Goal: Information Seeking & Learning: Understand process/instructions

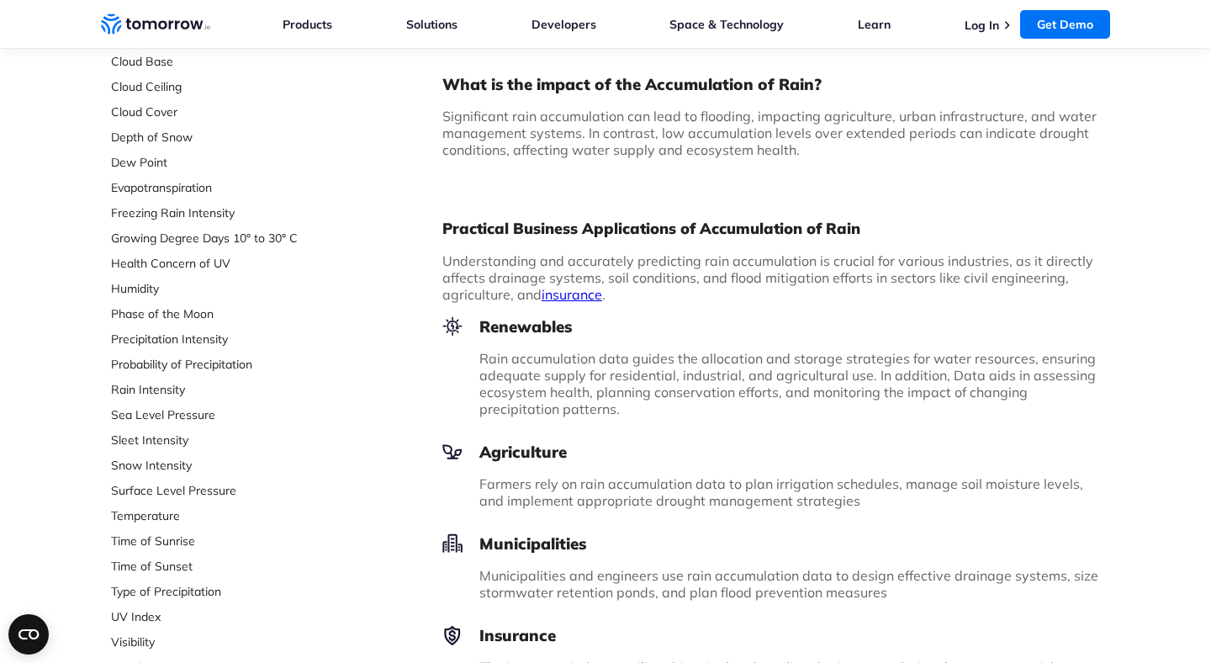
scroll to position [336, 0]
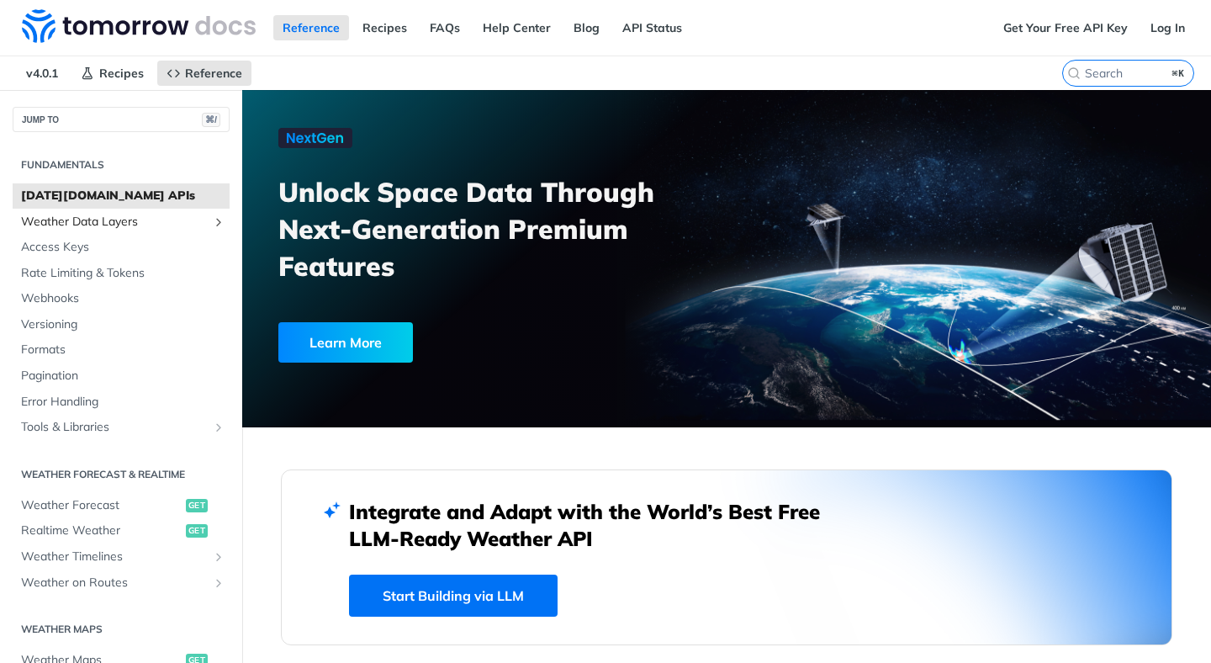
click at [214, 219] on icon "Show subpages for Weather Data Layers" at bounding box center [218, 221] width 13 height 13
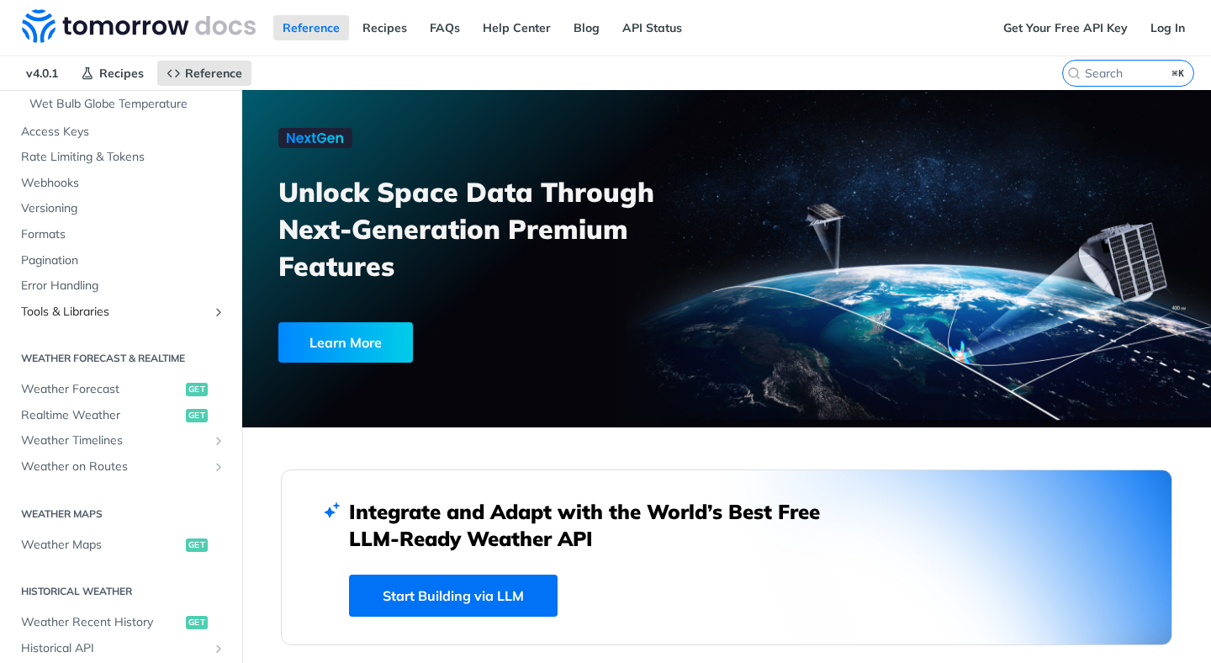
scroll to position [532, 0]
click at [162, 445] on span "Weather Timelines" at bounding box center [114, 437] width 187 height 17
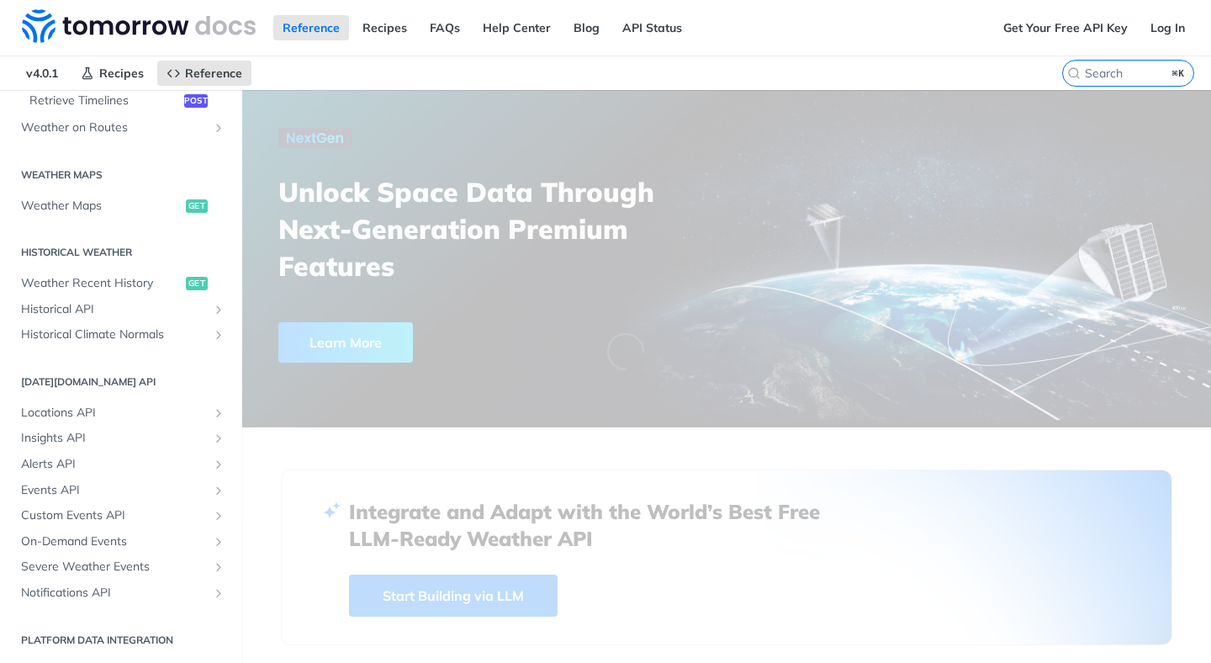
scroll to position [119, 0]
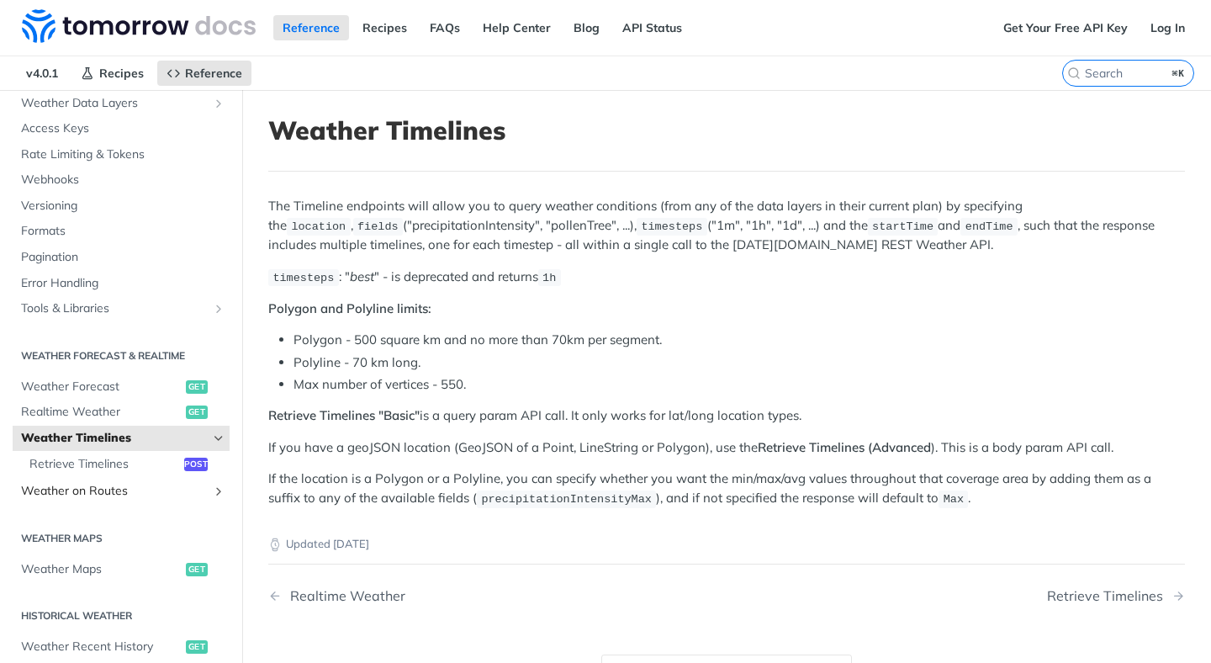
click at [162, 495] on span "Weather on Routes" at bounding box center [114, 491] width 187 height 17
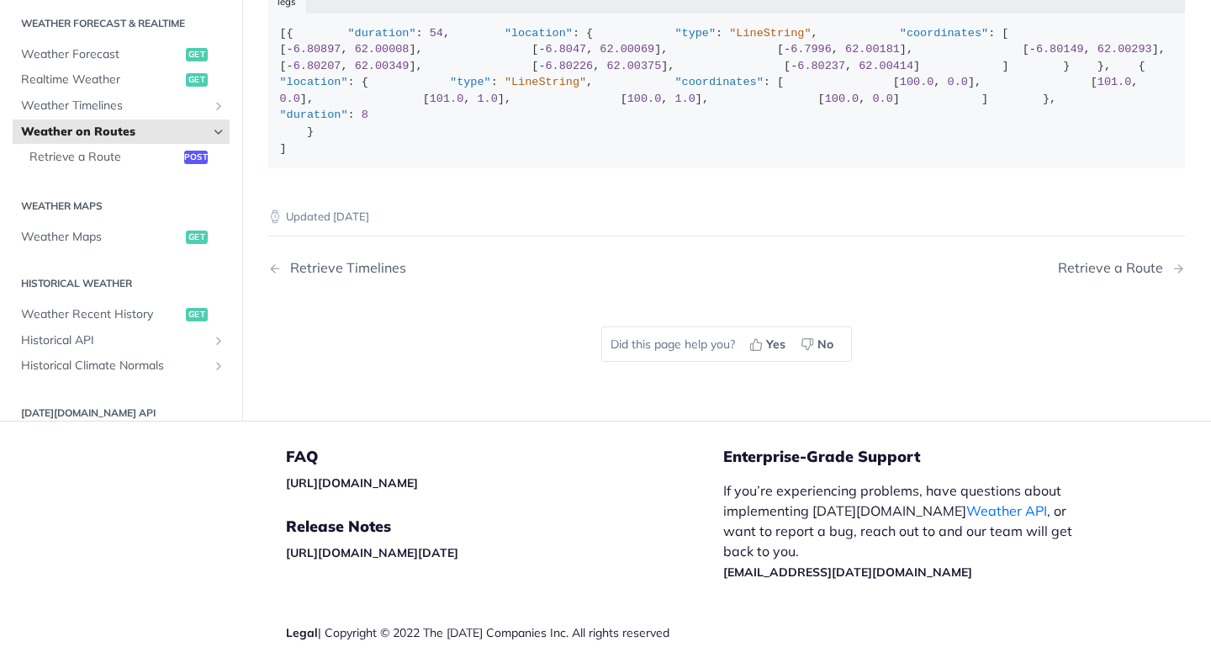
scroll to position [386, 0]
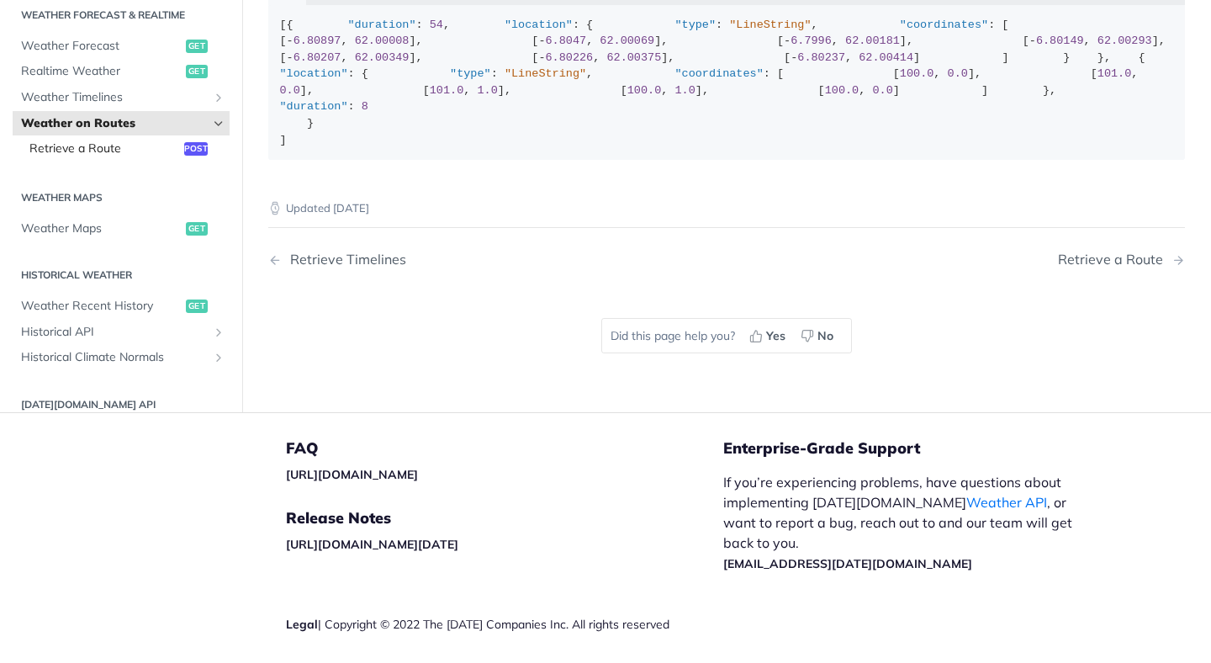
click at [141, 157] on span "Retrieve a Route" at bounding box center [104, 148] width 151 height 17
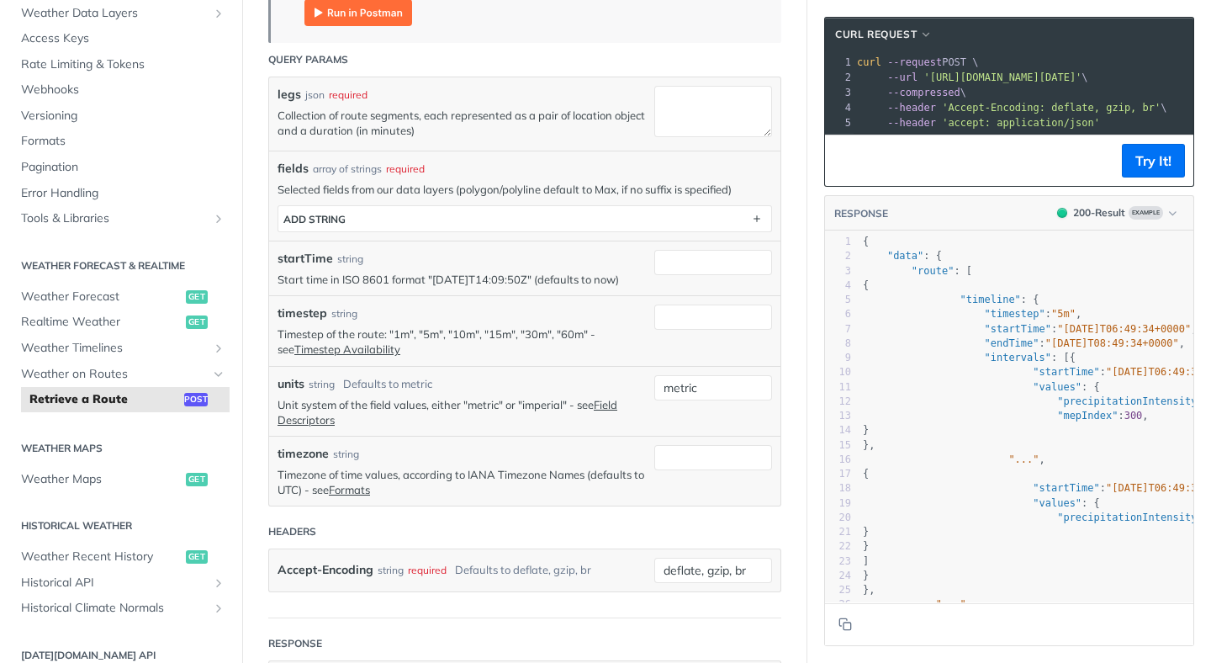
scroll to position [436, 0]
click at [135, 346] on span "Weather Timelines" at bounding box center [114, 348] width 187 height 17
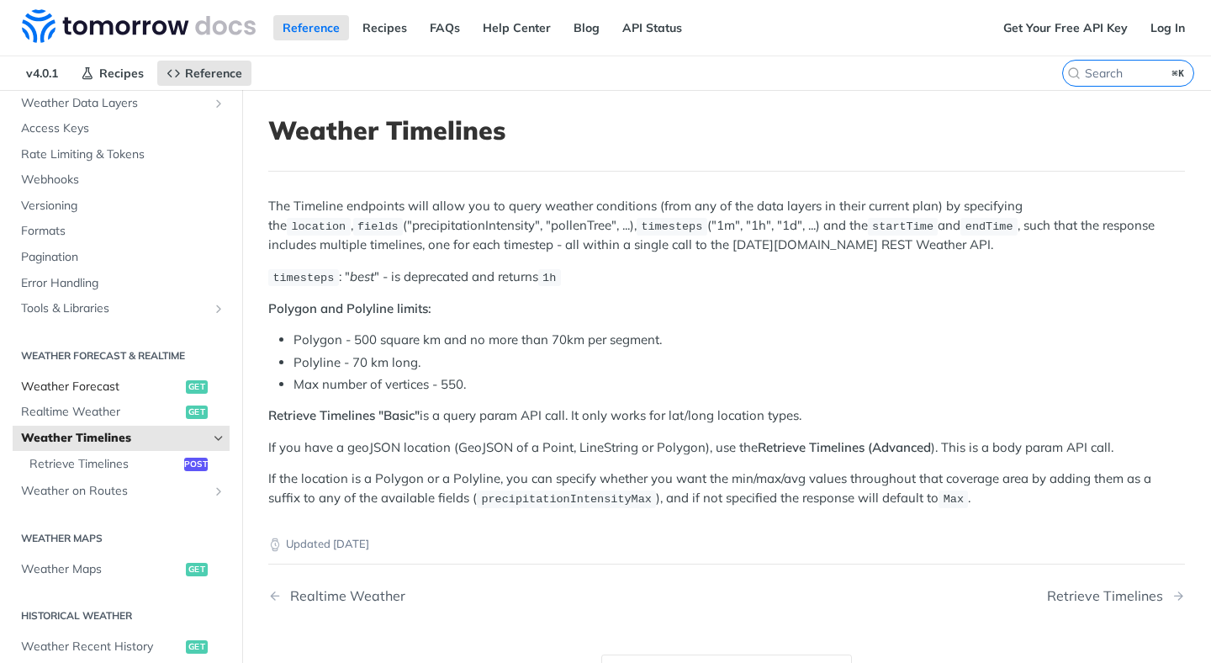
click at [162, 383] on span "Weather Forecast" at bounding box center [101, 387] width 161 height 17
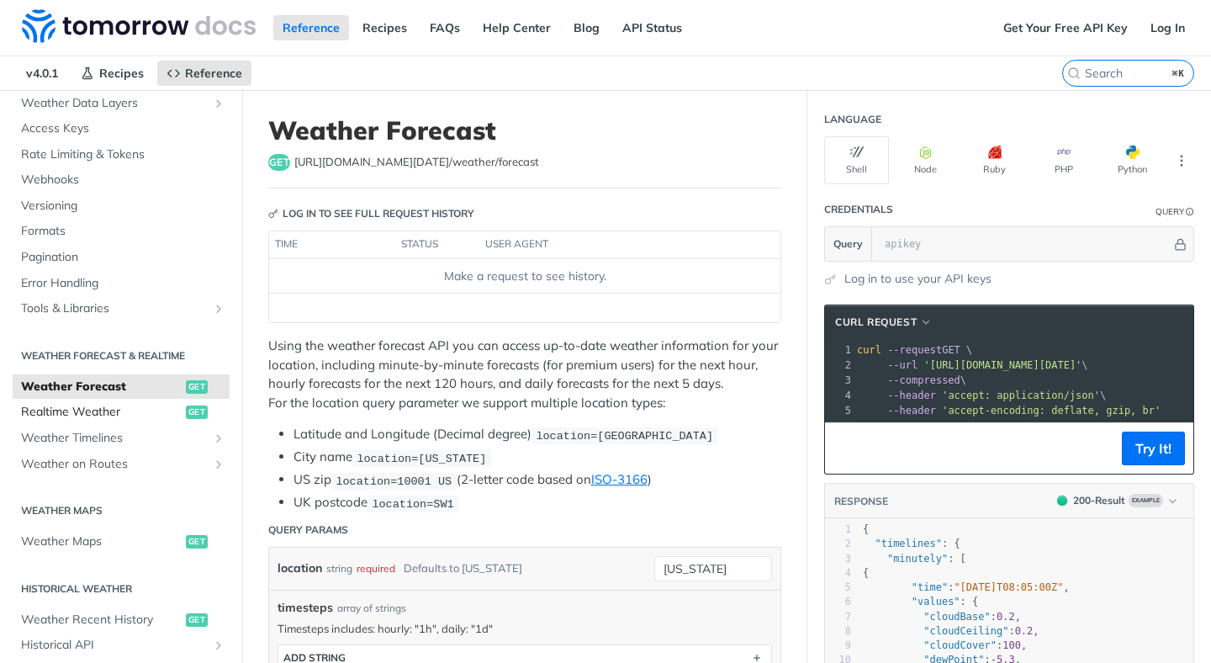
click at [161, 406] on span "Realtime Weather" at bounding box center [101, 412] width 161 height 17
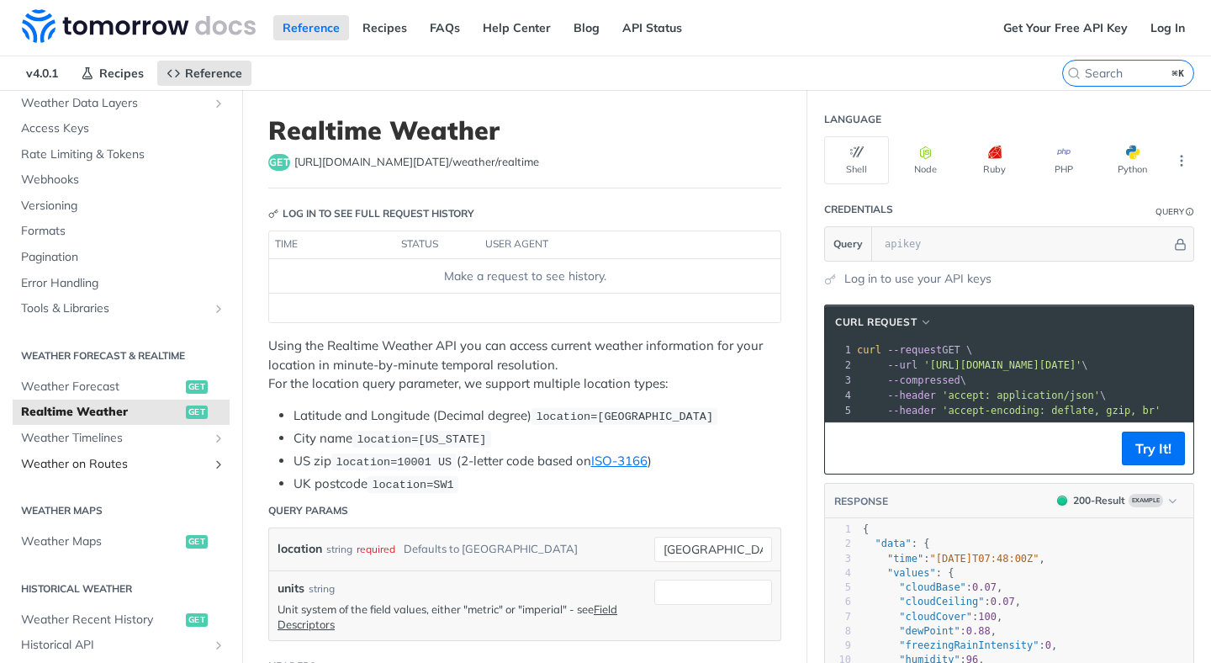
click at [153, 468] on span "Weather on Routes" at bounding box center [114, 464] width 187 height 17
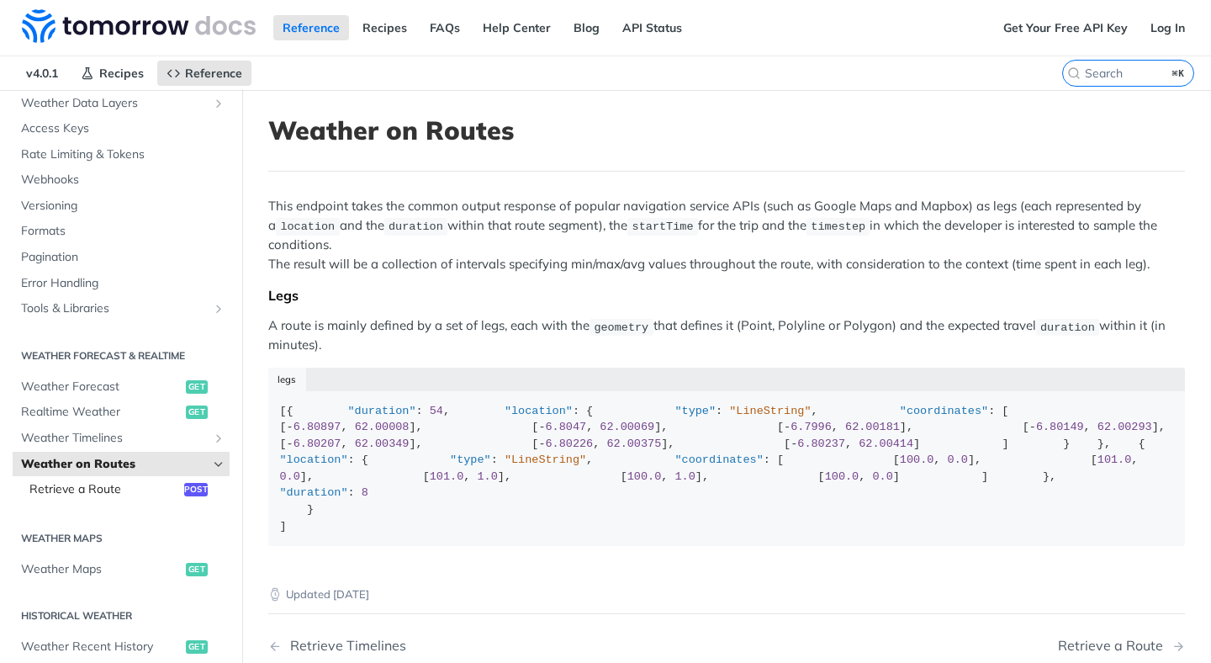
click at [153, 492] on span "Retrieve a Route" at bounding box center [104, 489] width 151 height 17
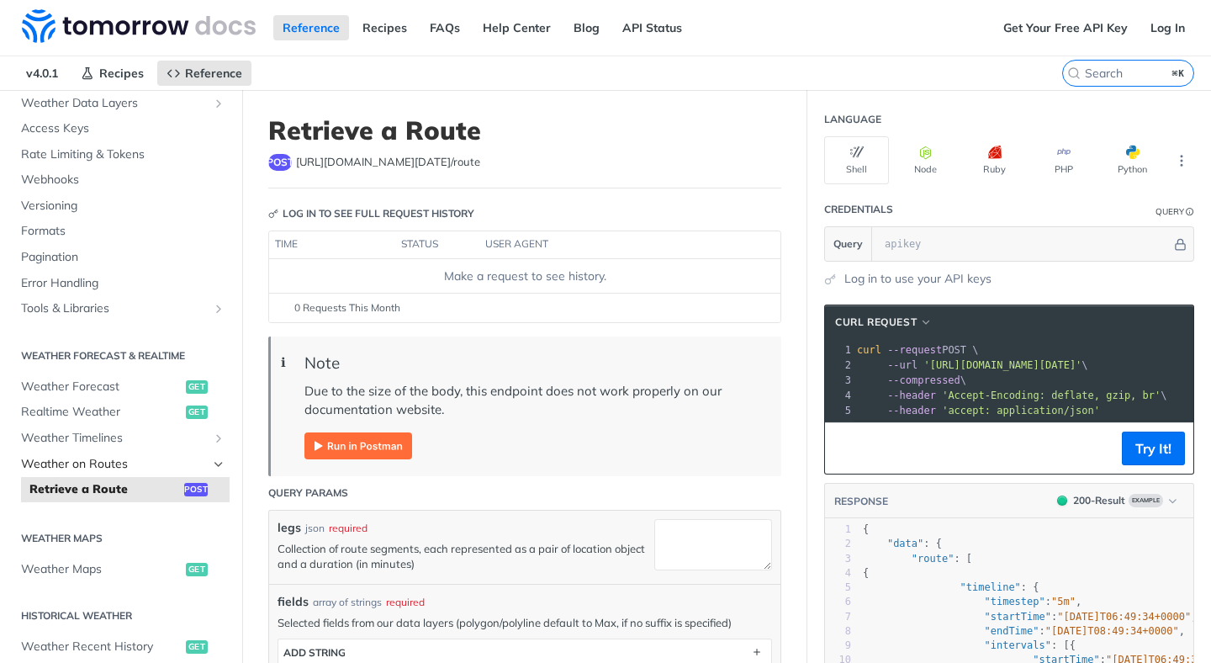
click at [142, 460] on span "Weather on Routes" at bounding box center [114, 464] width 187 height 17
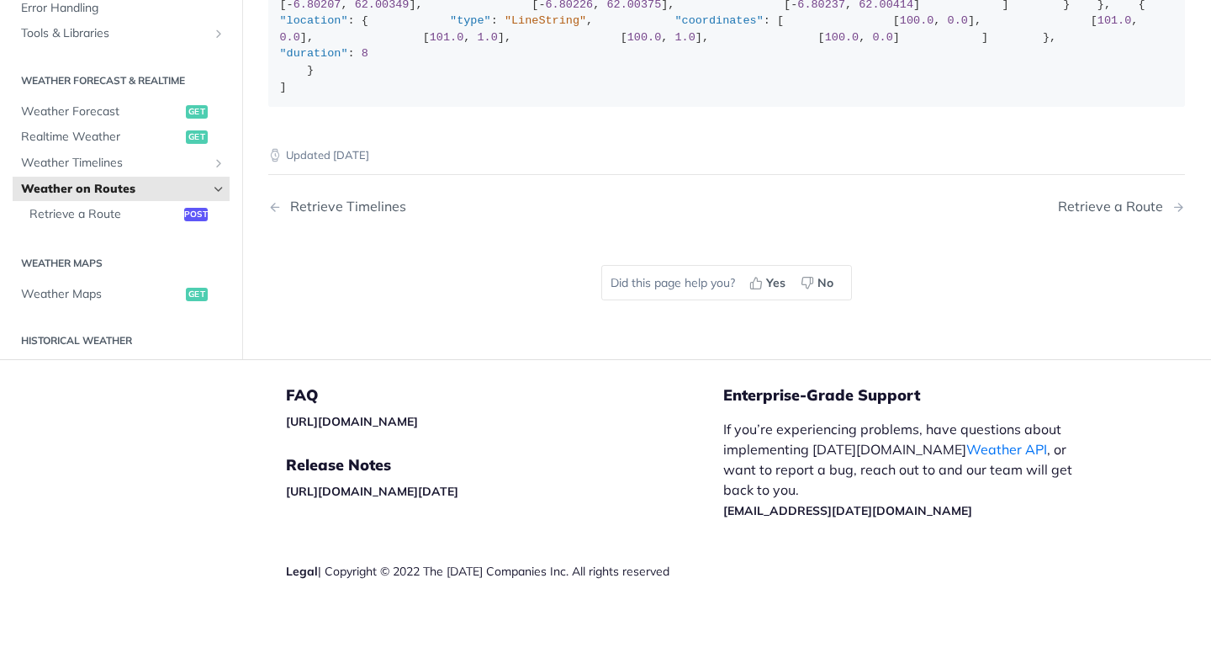
scroll to position [449, 0]
click at [110, 146] on span "Realtime Weather" at bounding box center [101, 138] width 161 height 17
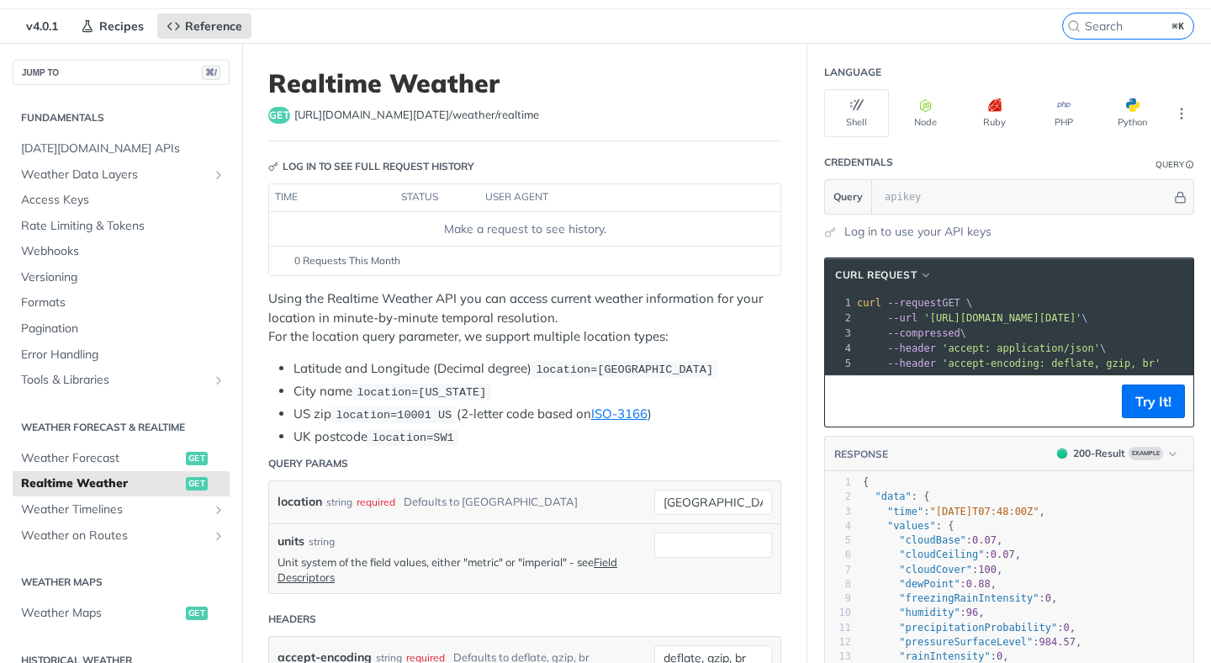
scroll to position [70, 0]
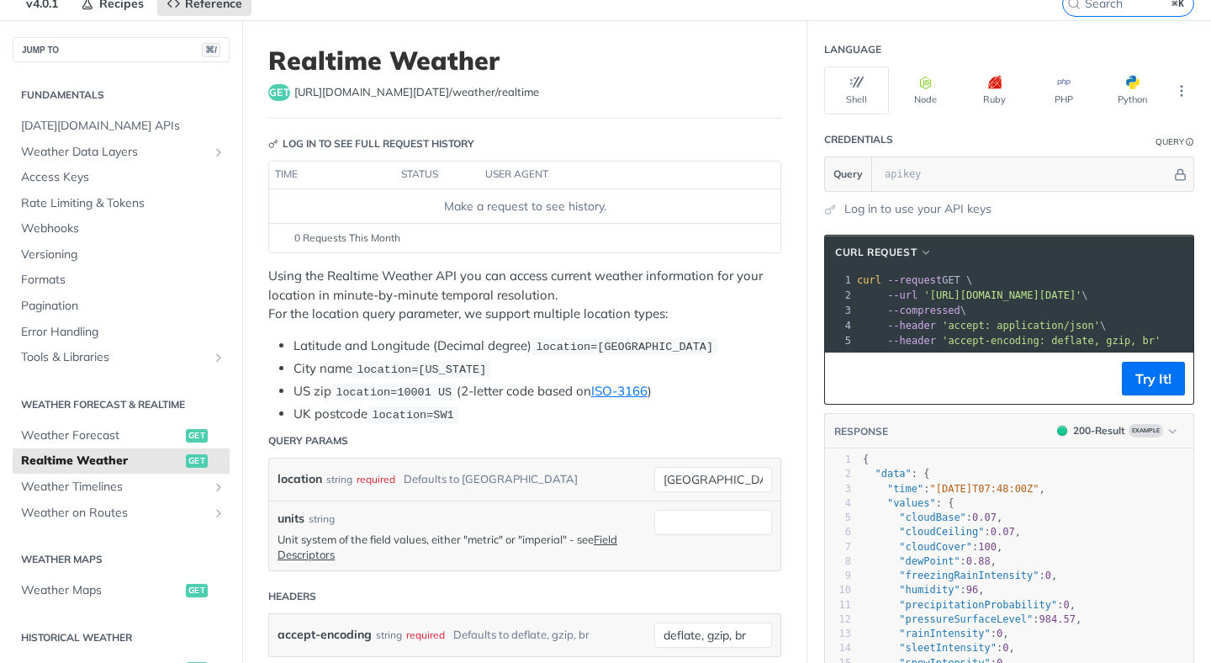
click at [95, 527] on div "Fundamentals Tomorrow.io APIs Weather Data Layers Core Probabilistic Forecastin…" at bounding box center [121, 600] width 242 height 1076
click at [95, 516] on span "Weather on Routes" at bounding box center [114, 513] width 187 height 17
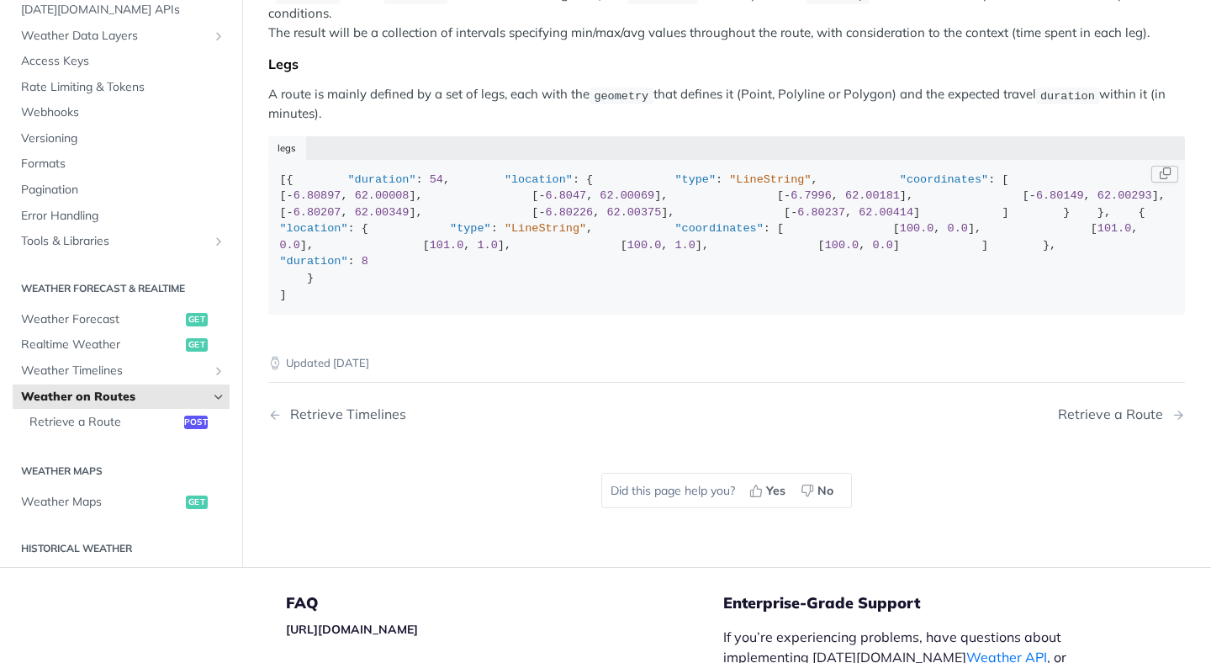
scroll to position [343, 0]
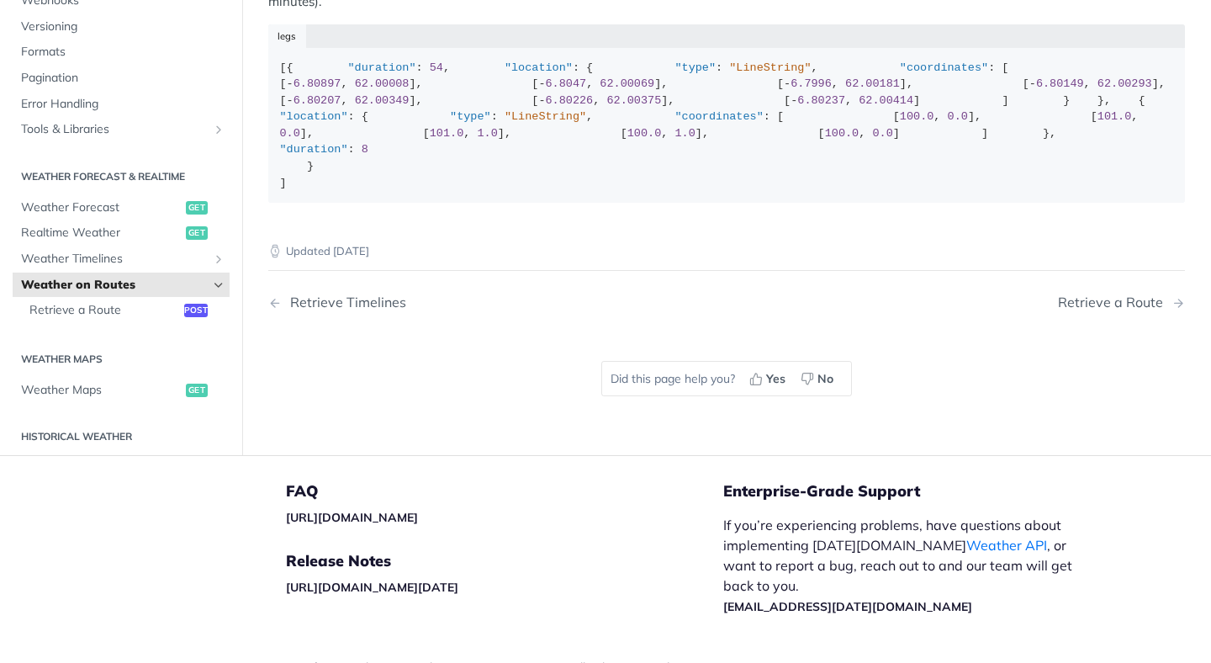
click at [127, 298] on link "Weather on Routes" at bounding box center [121, 285] width 217 height 25
click at [220, 292] on icon "Hide subpages for Weather on Routes" at bounding box center [218, 284] width 13 height 13
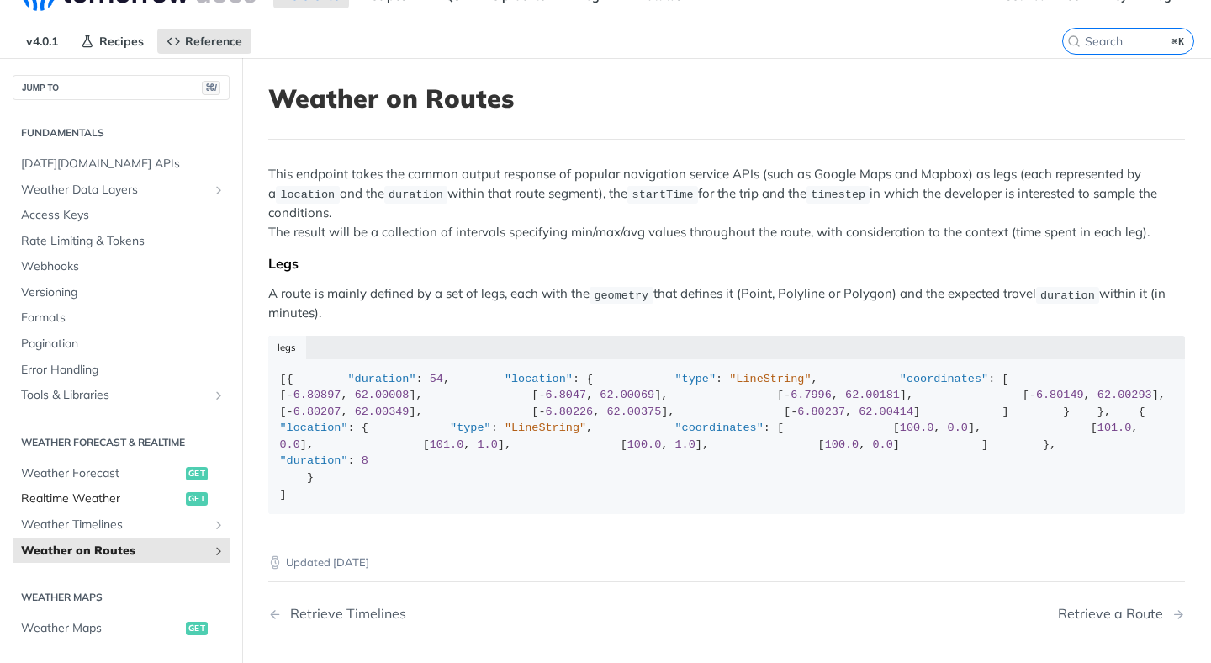
scroll to position [0, 0]
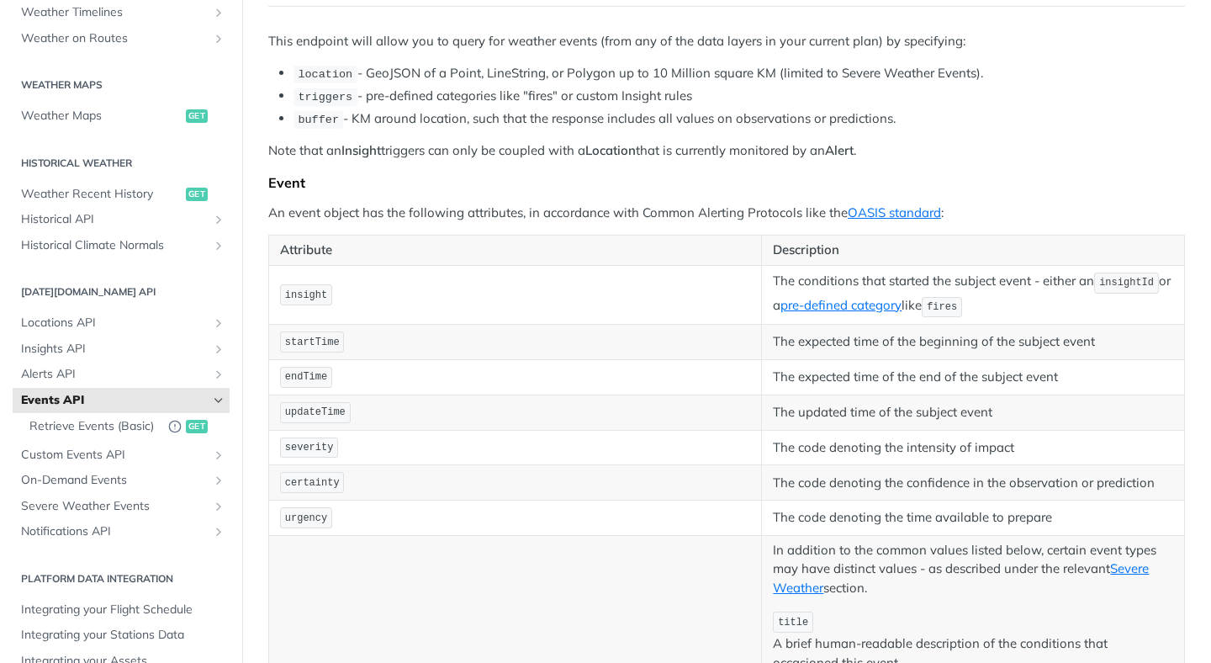
scroll to position [226, 0]
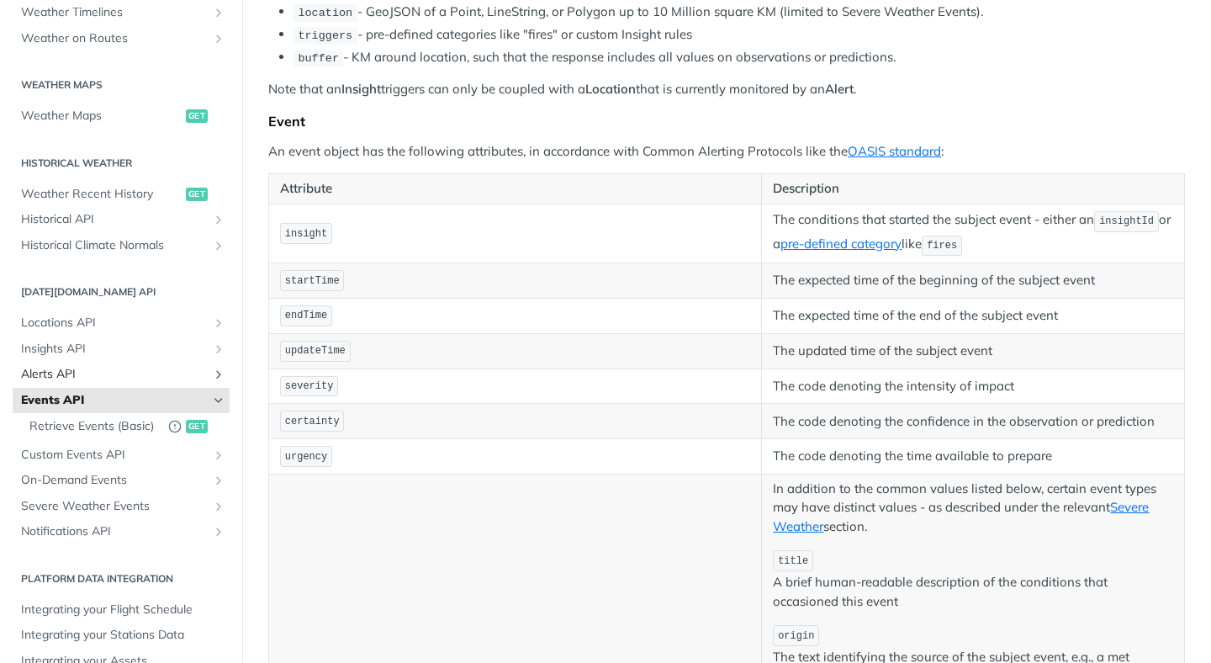
click at [140, 372] on span "Alerts API" at bounding box center [114, 374] width 187 height 17
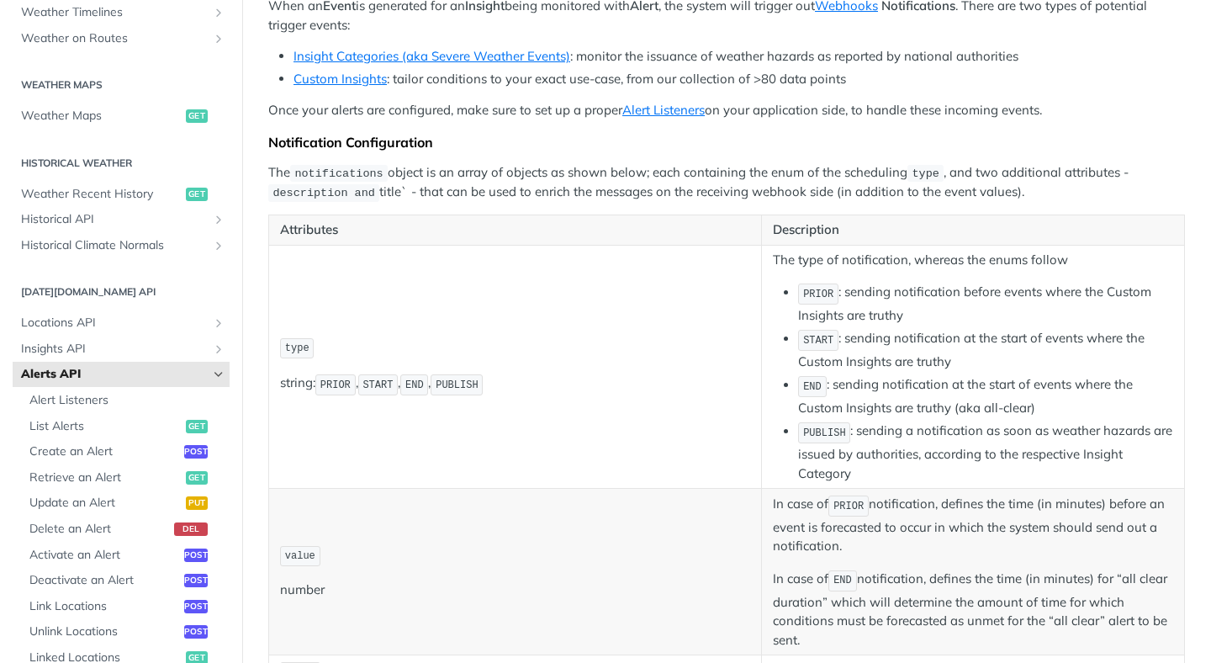
scroll to position [210, 0]
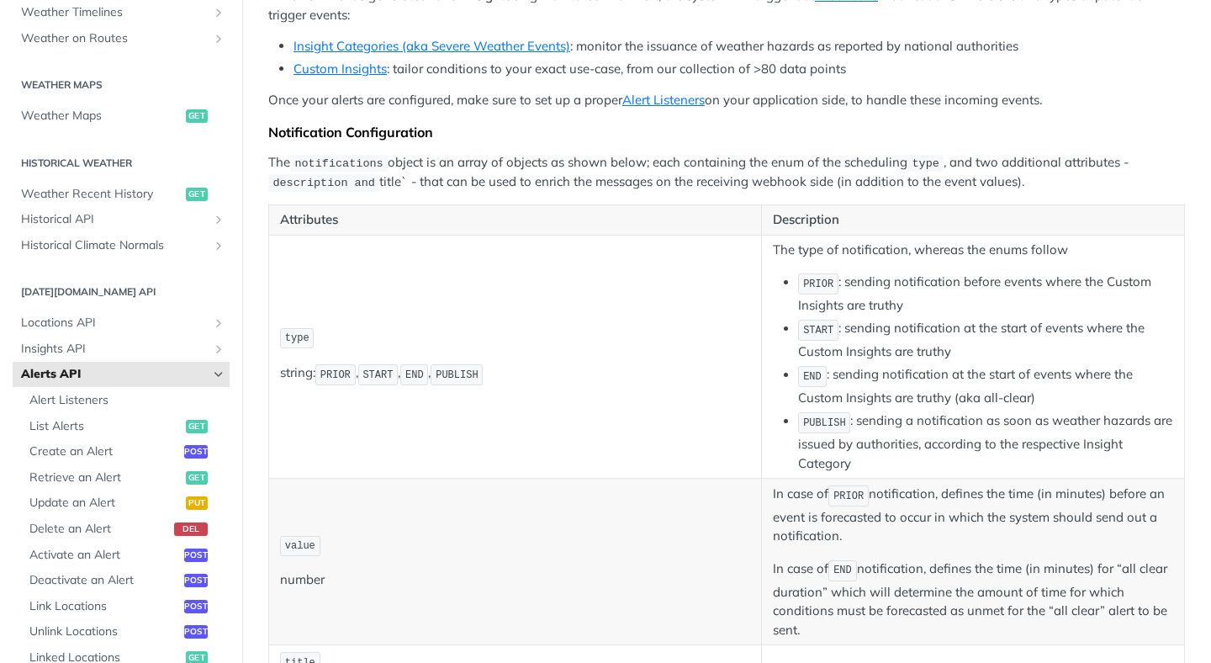
click at [219, 376] on icon "Hide subpages for Alerts API" at bounding box center [218, 374] width 13 height 13
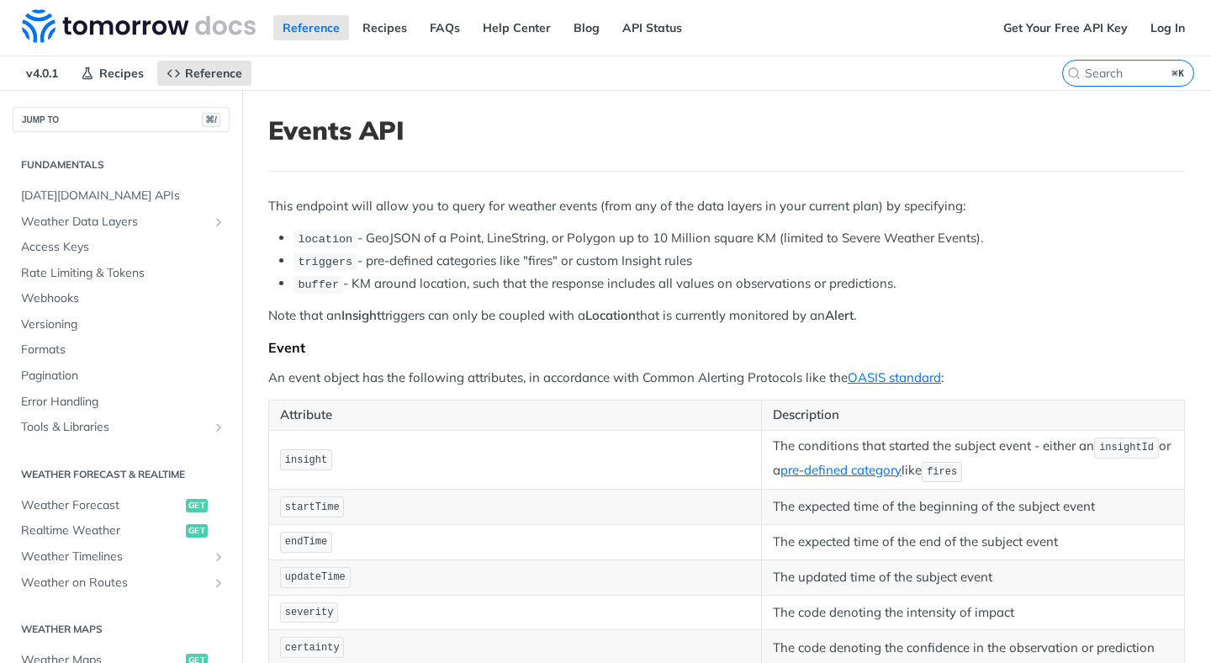
scroll to position [454, 0]
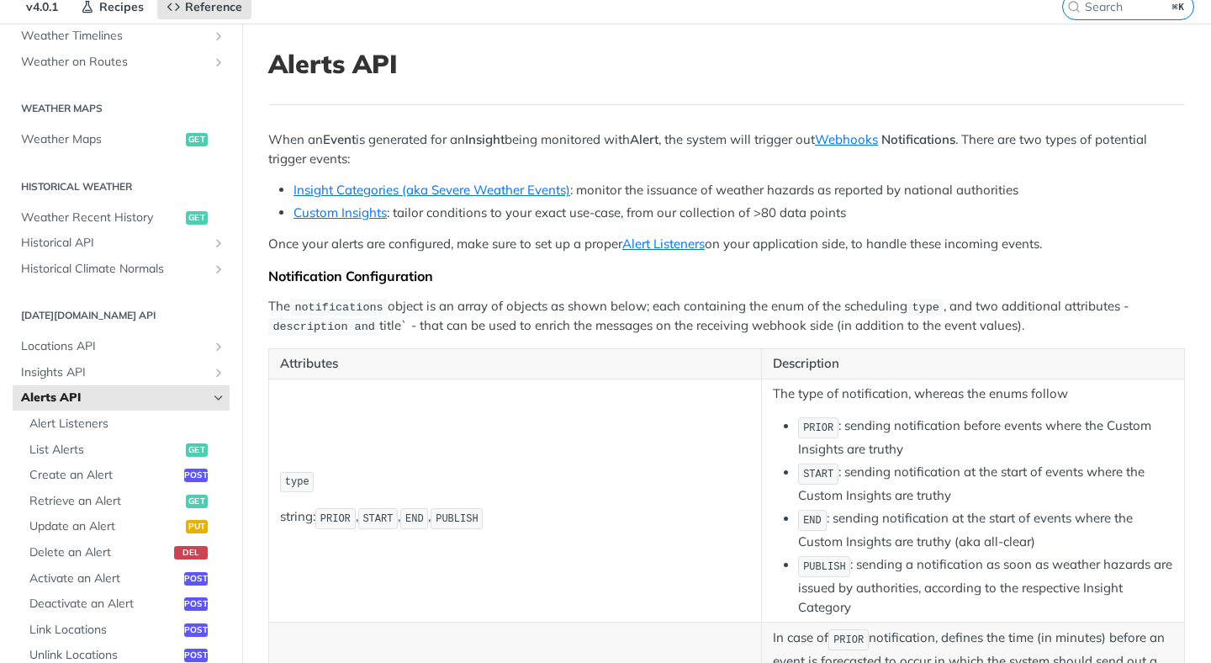
scroll to position [82, 0]
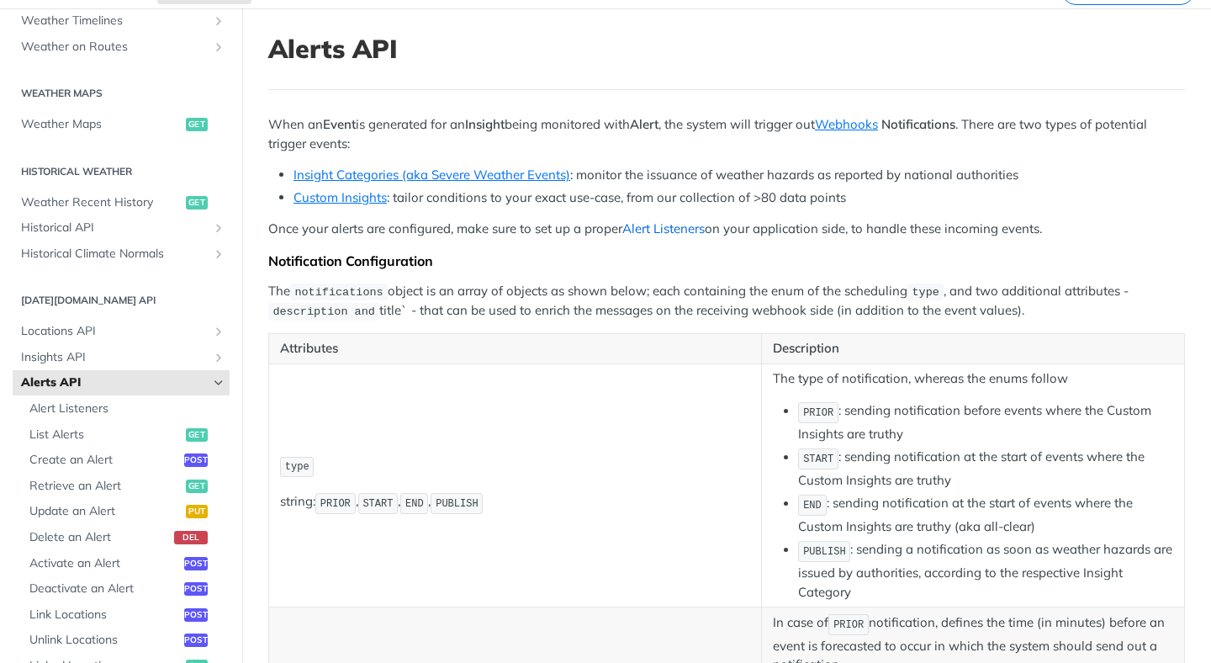
click at [691, 228] on link "Alert Listeners" at bounding box center [663, 228] width 82 height 16
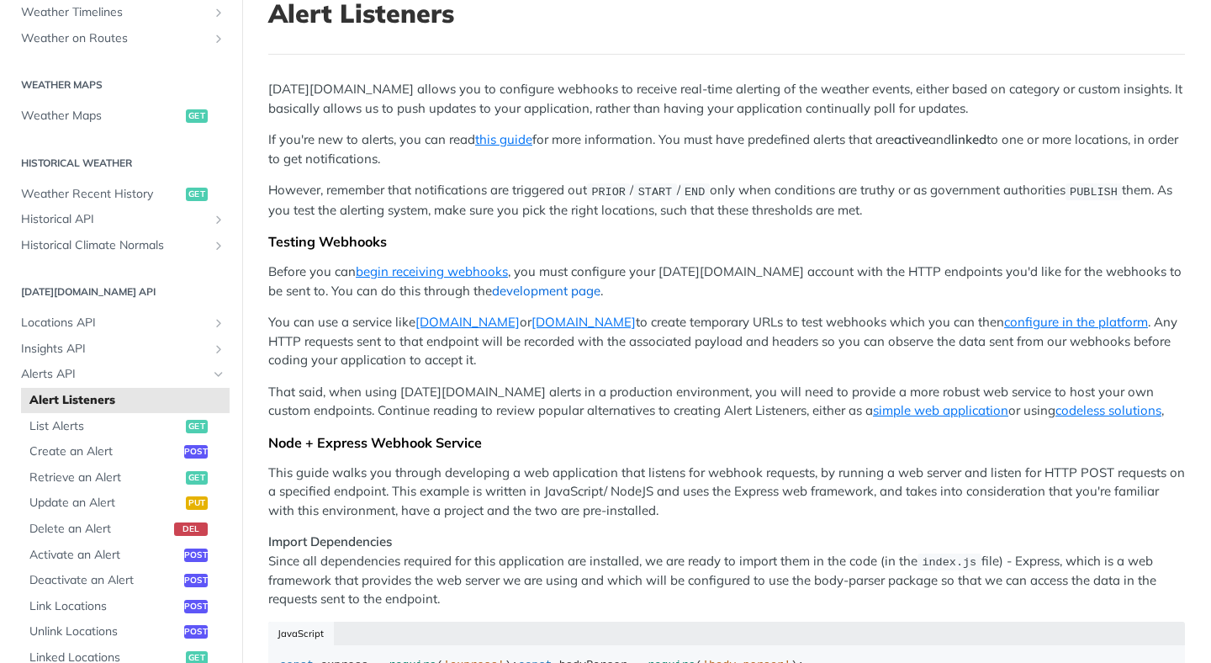
scroll to position [124, 0]
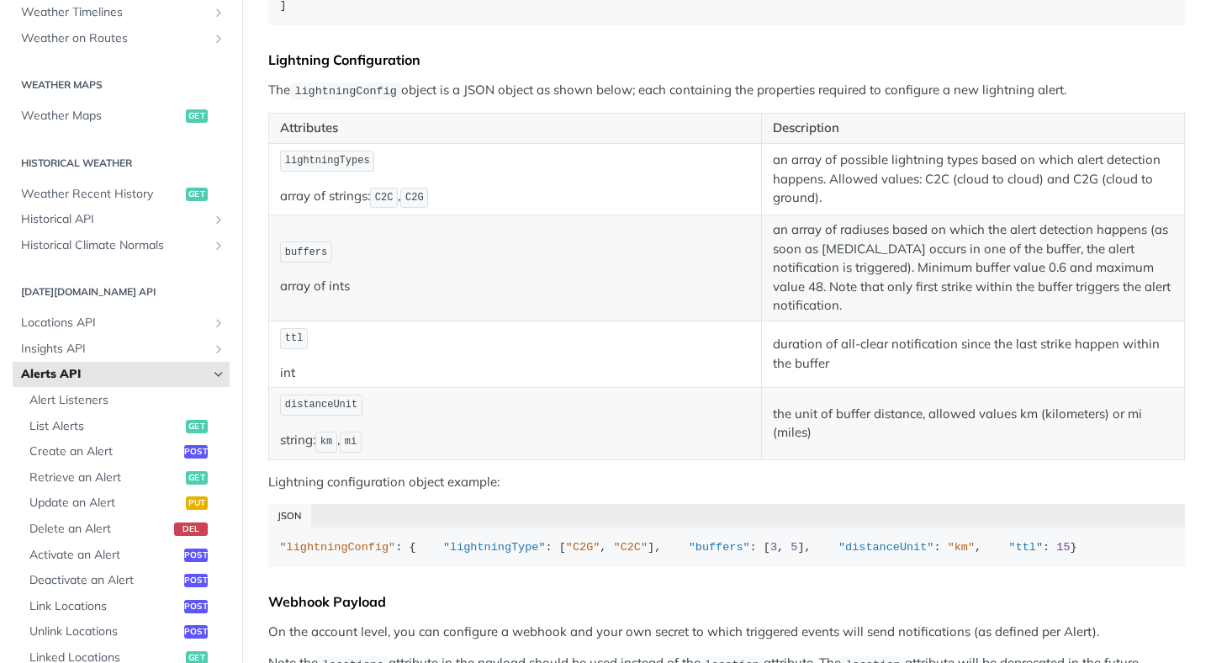
scroll to position [1060, 0]
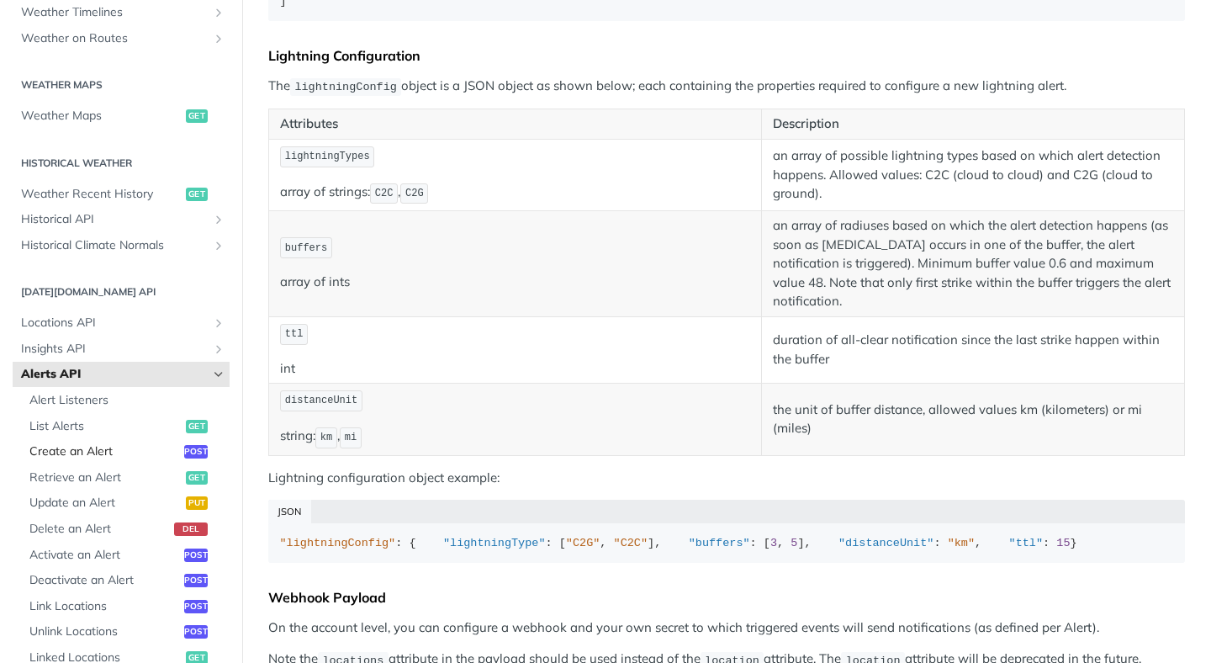
click at [137, 444] on span "Create an Alert" at bounding box center [104, 451] width 151 height 17
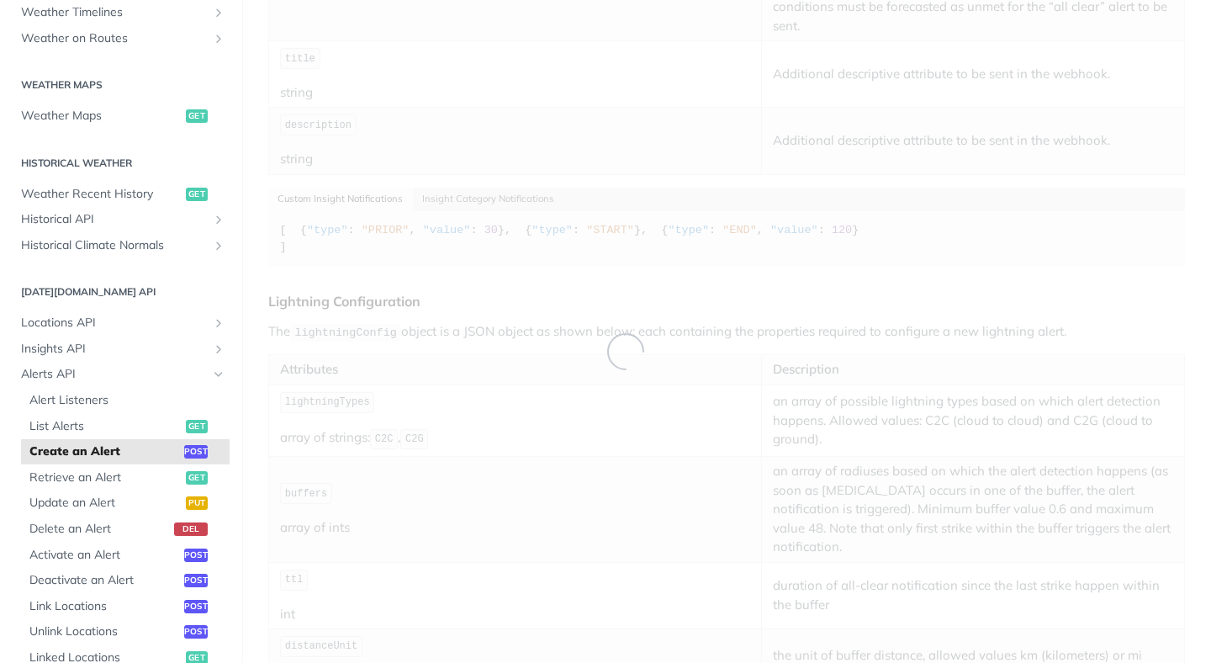
select select "true"
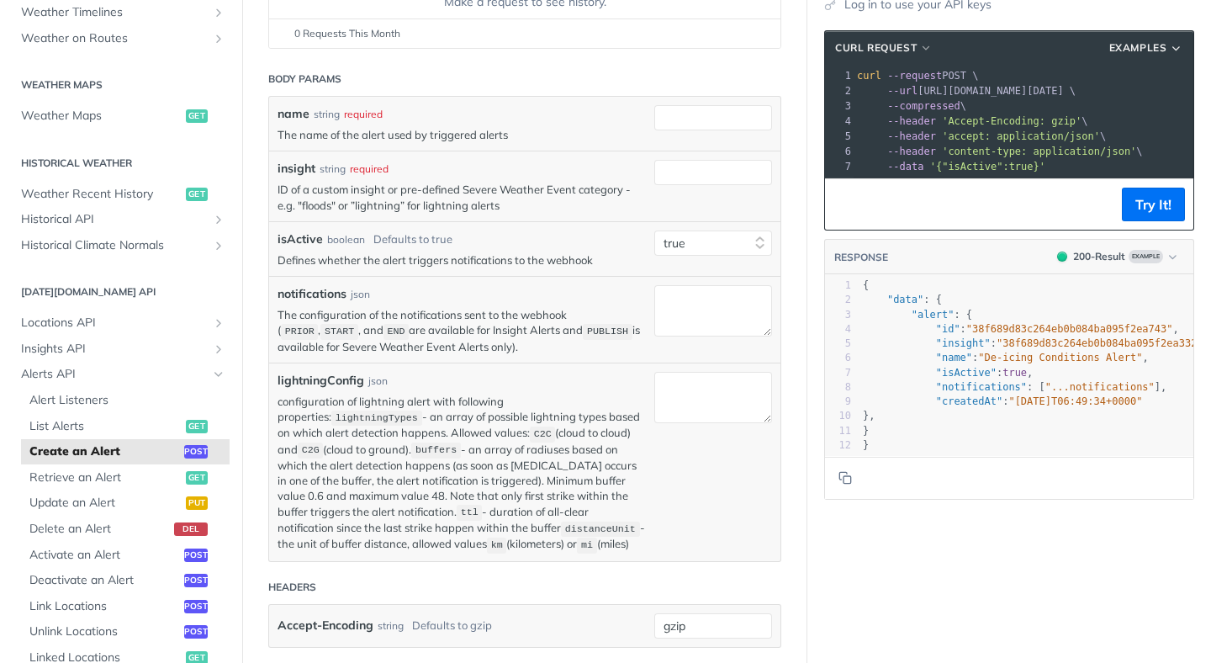
scroll to position [276, 0]
click at [315, 324] on span "PRIOR" at bounding box center [299, 330] width 29 height 12
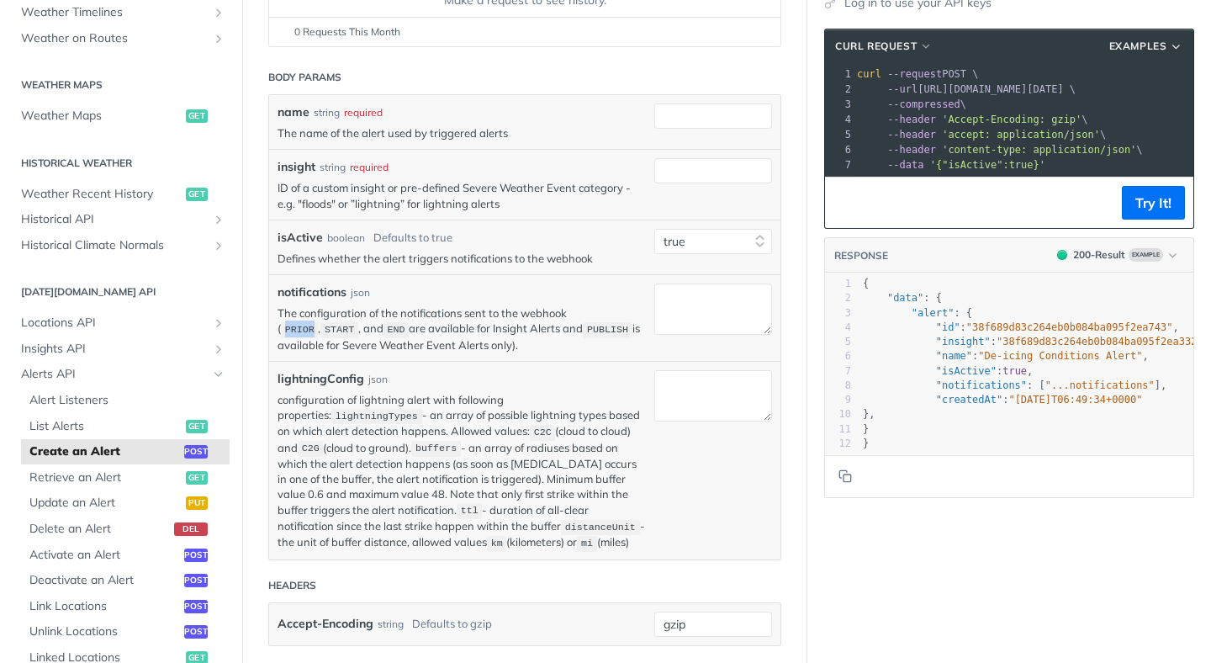
click at [315, 324] on span "PRIOR" at bounding box center [299, 330] width 29 height 12
copy span "PRIOR"
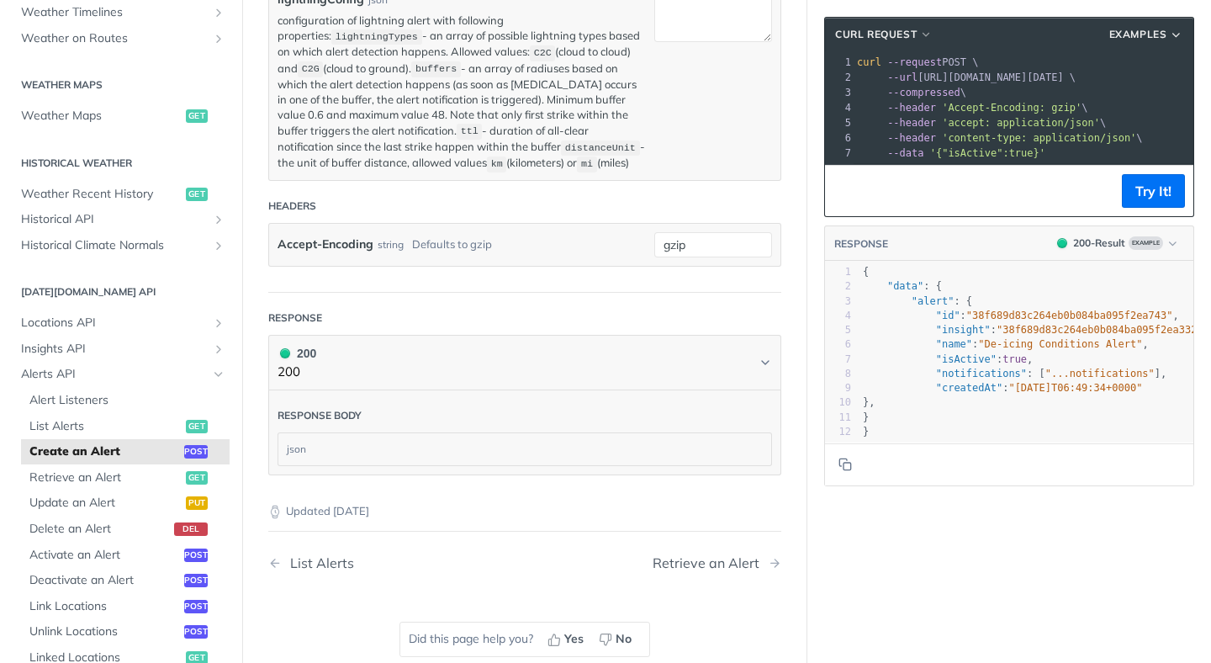
scroll to position [656, 0]
click at [96, 374] on span "Alerts API" at bounding box center [114, 374] width 187 height 17
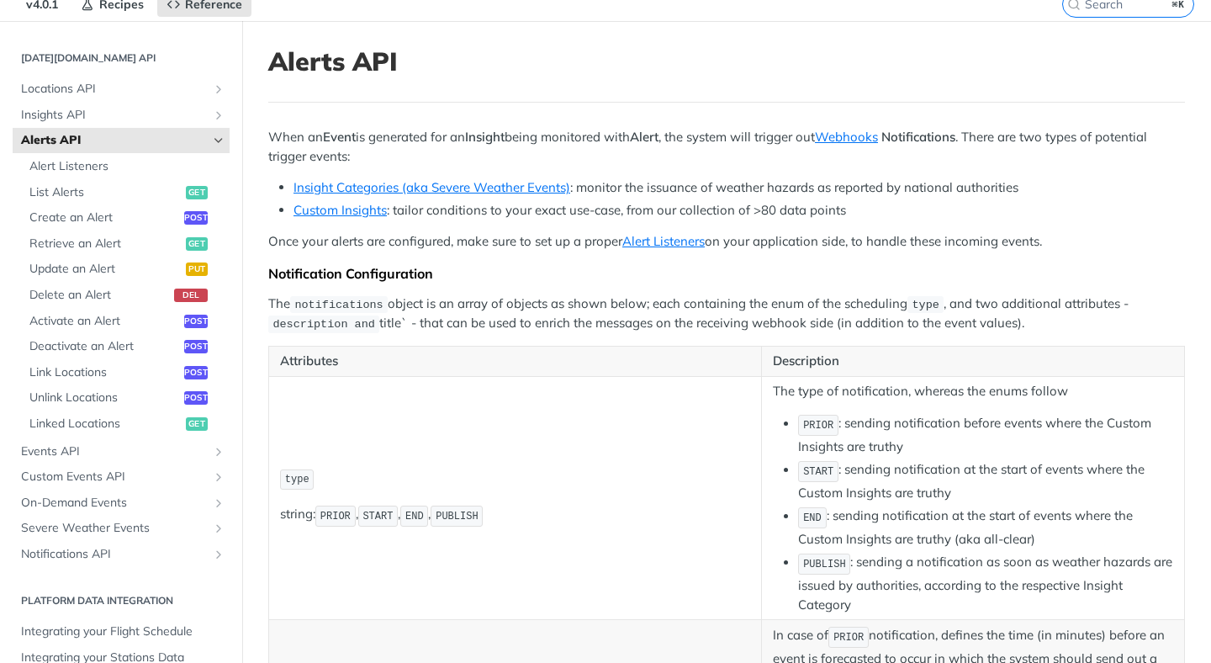
scroll to position [739, 0]
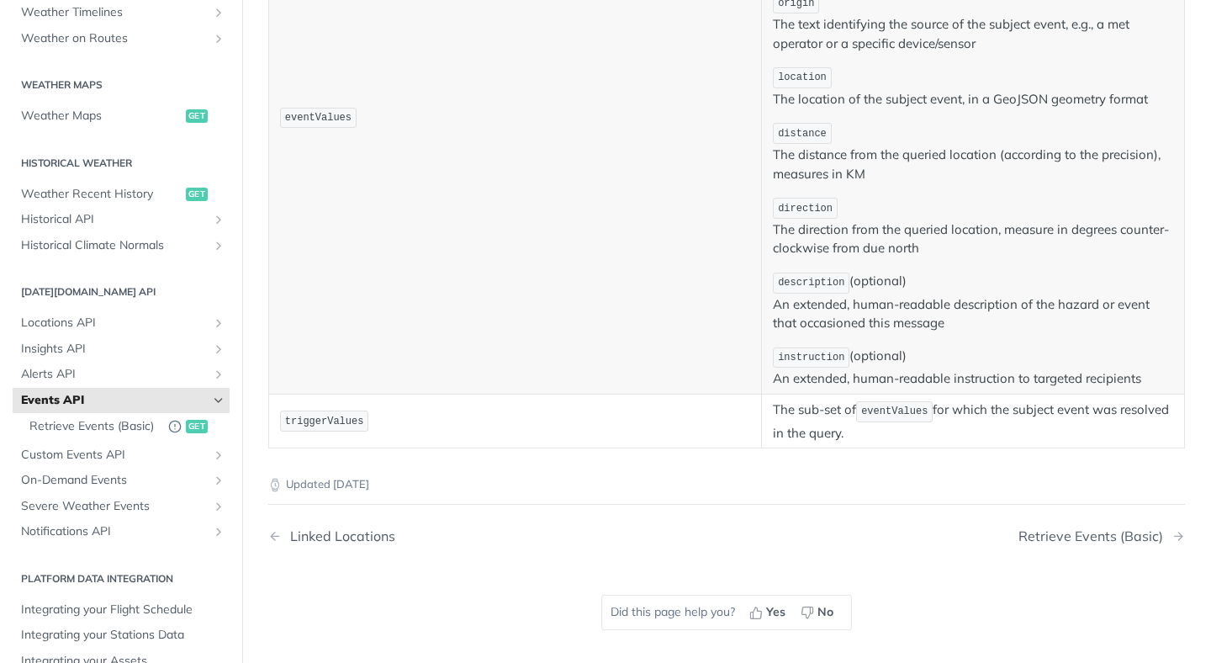
scroll to position [863, 0]
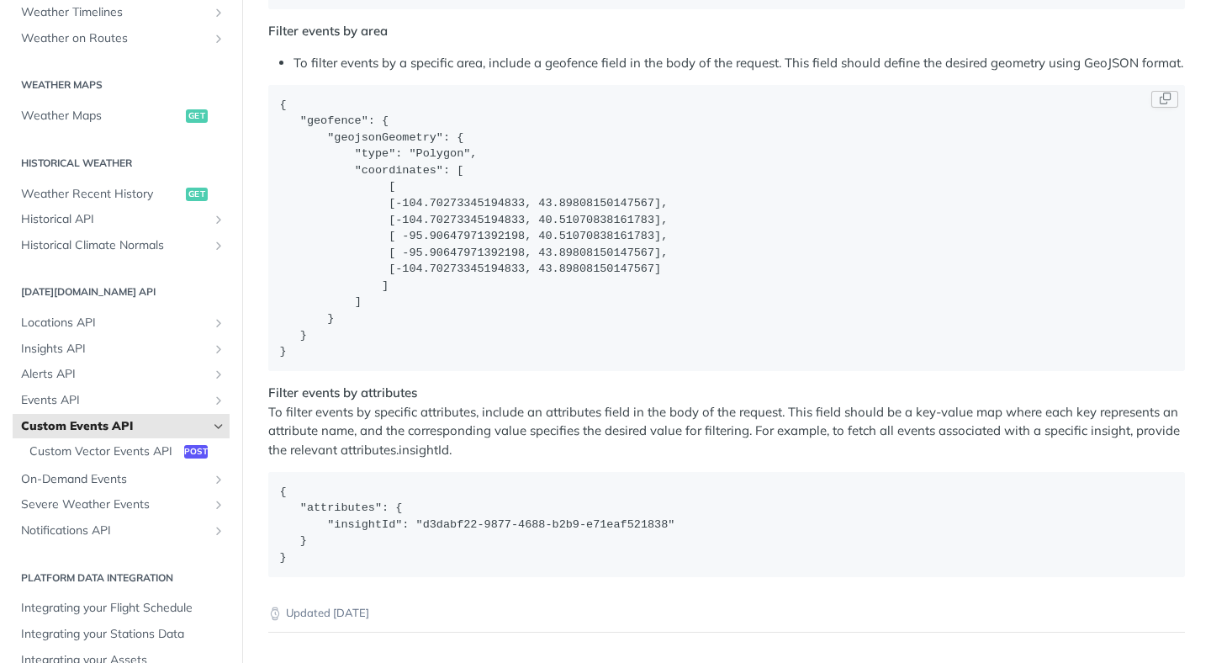
scroll to position [2728, 0]
